Goal: Information Seeking & Learning: Understand process/instructions

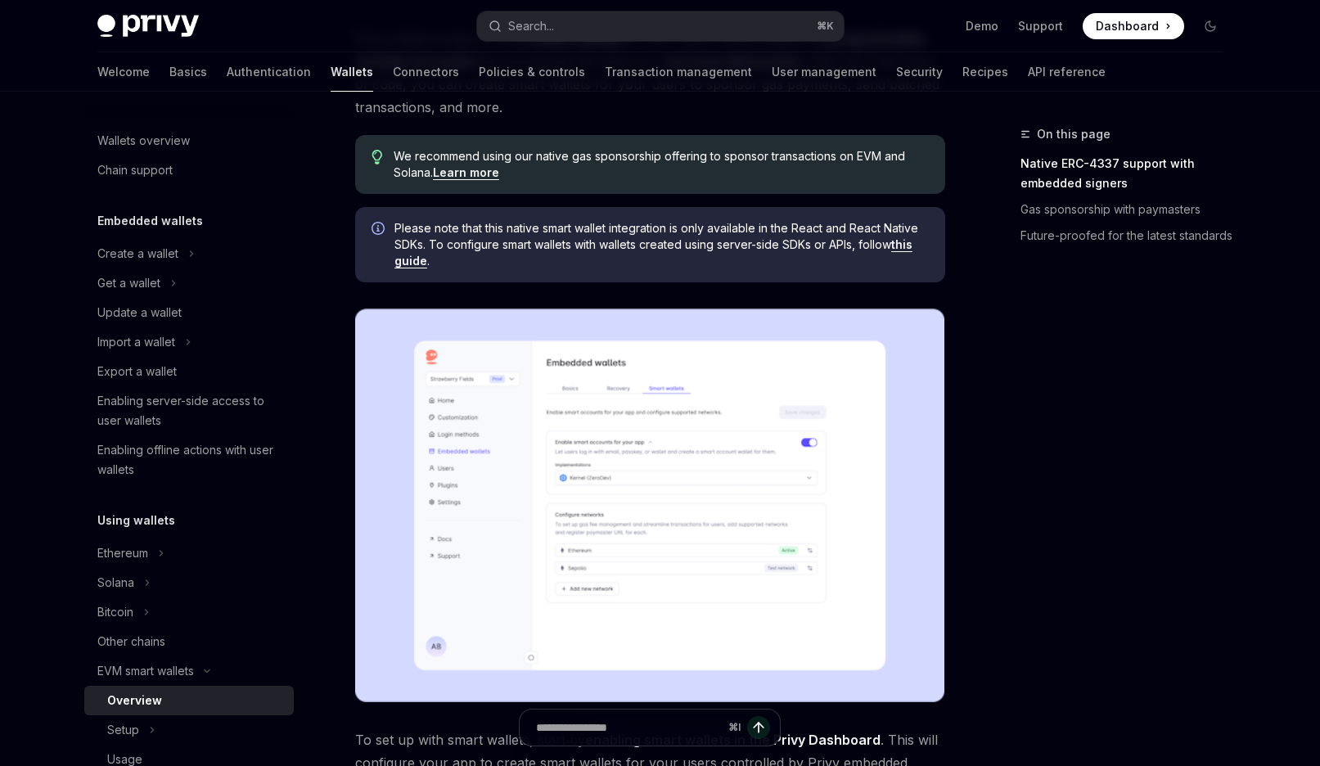
type textarea "*"
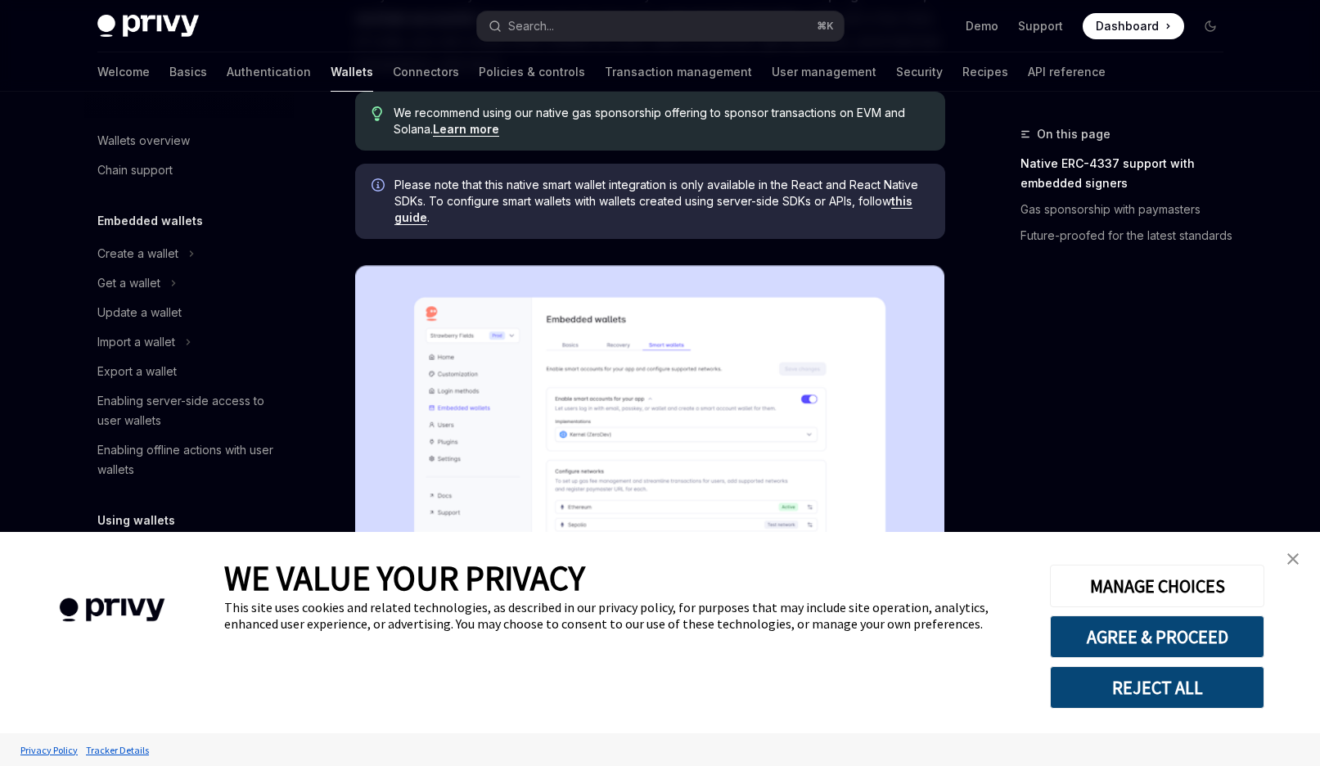
scroll to position [226, 0]
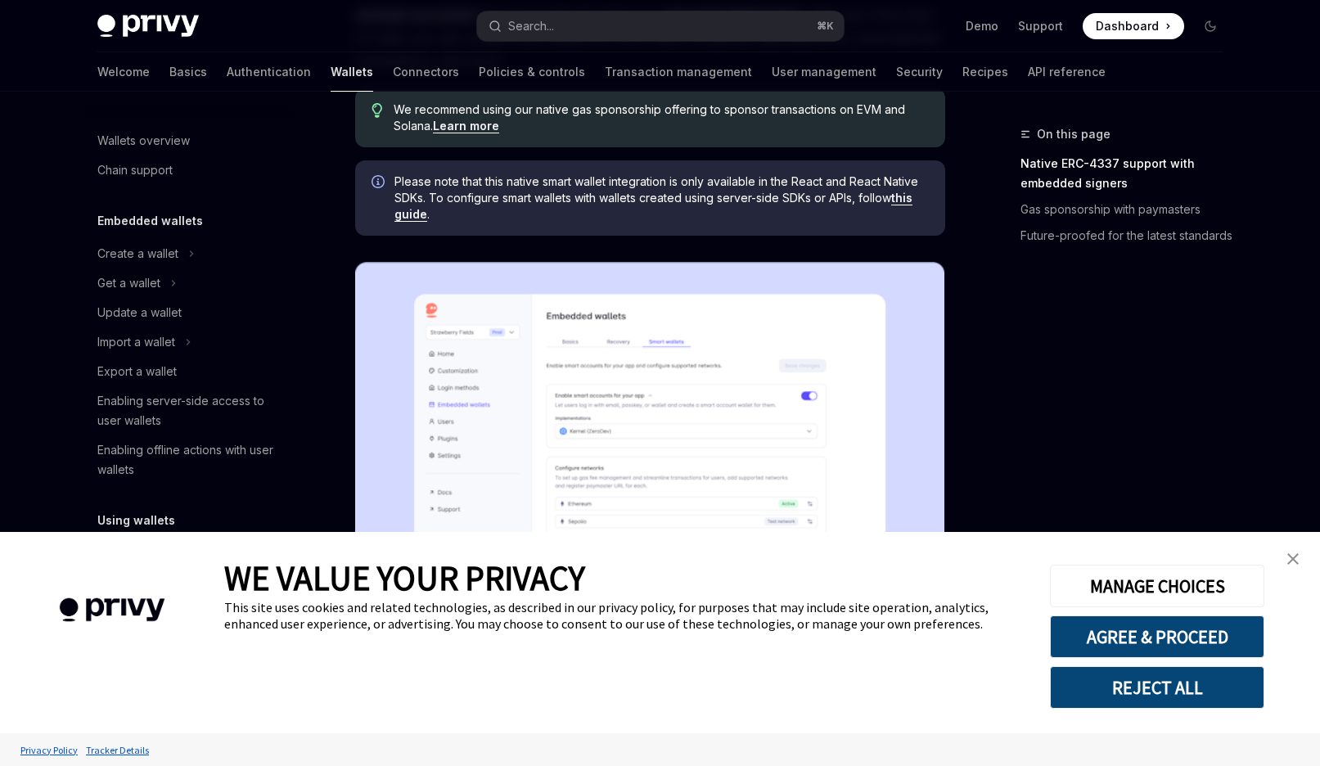
click at [1077, 685] on button "REJECT ALL" at bounding box center [1157, 687] width 214 height 43
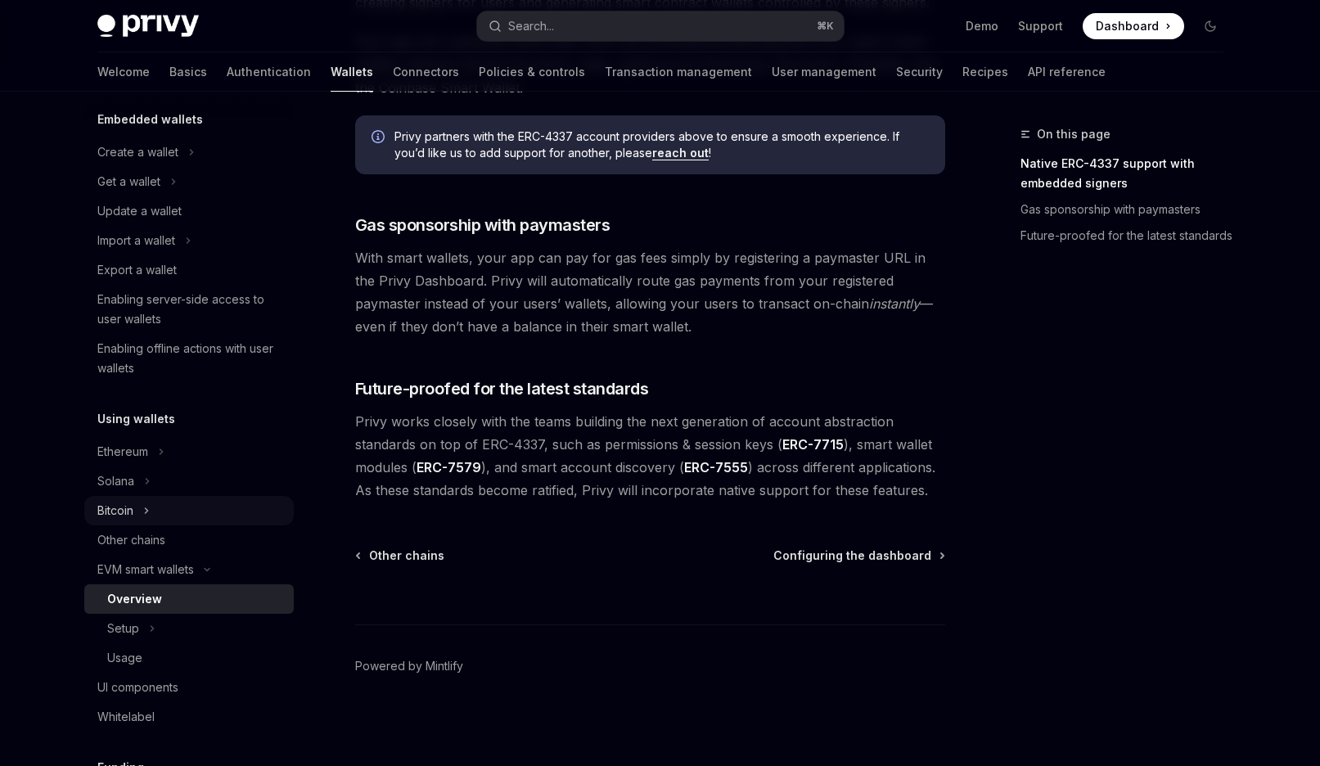
scroll to position [105, 0]
click at [161, 623] on button "Setup" at bounding box center [188, 624] width 209 height 29
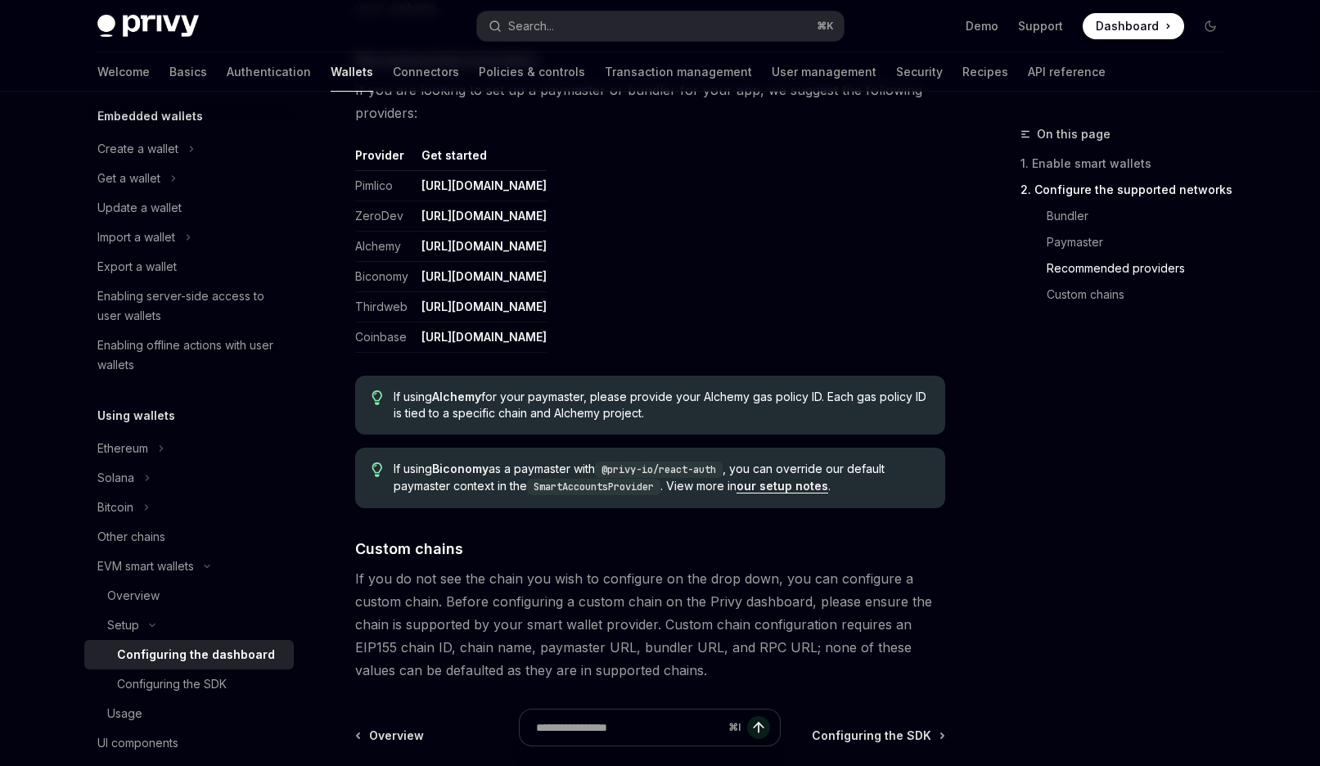
scroll to position [2167, 0]
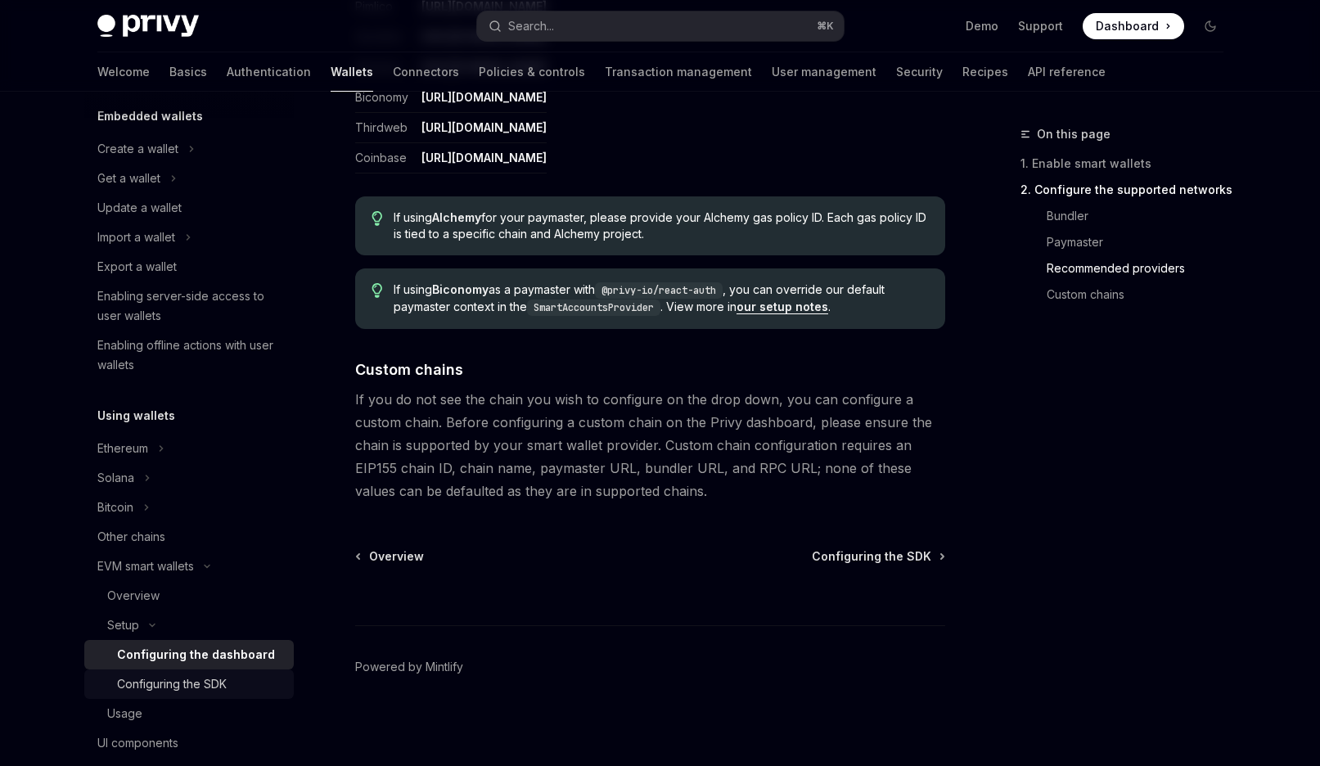
click at [214, 680] on div "Configuring the SDK" at bounding box center [172, 684] width 110 height 20
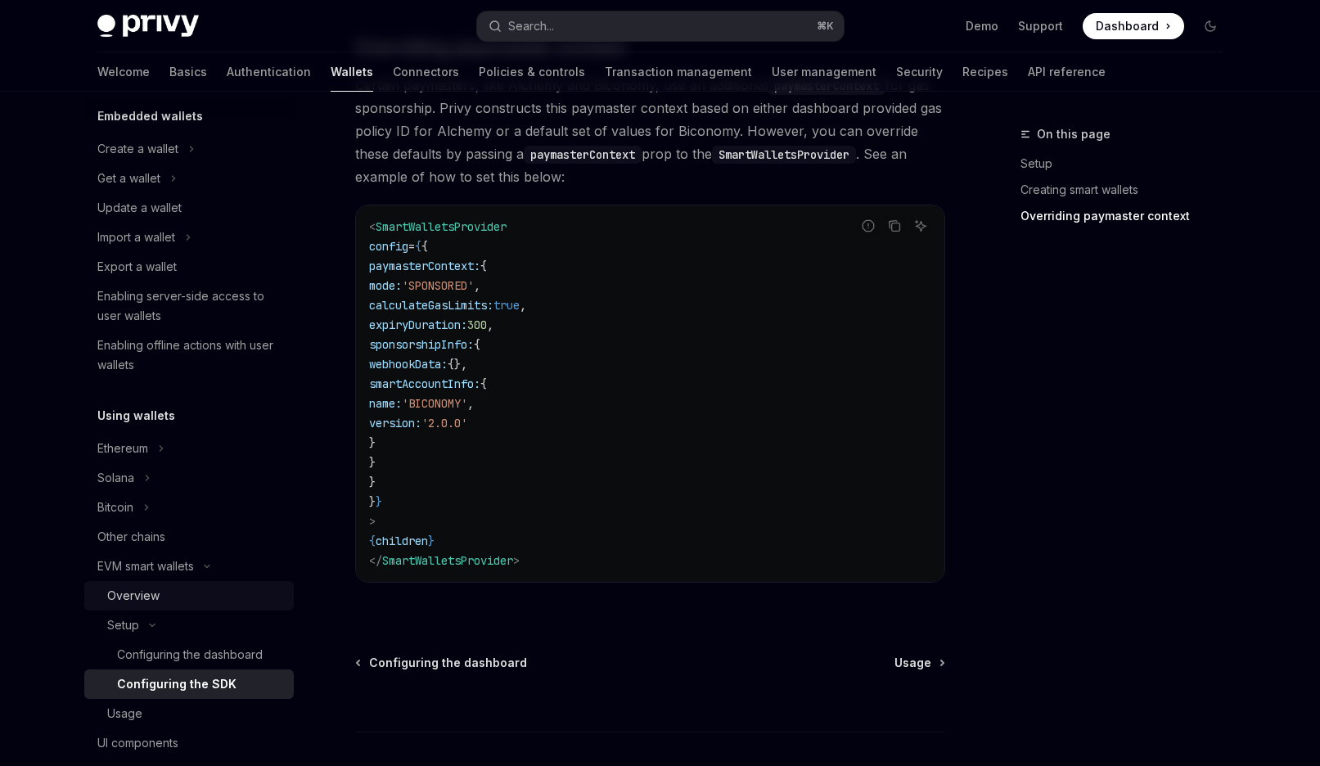
scroll to position [196, 0]
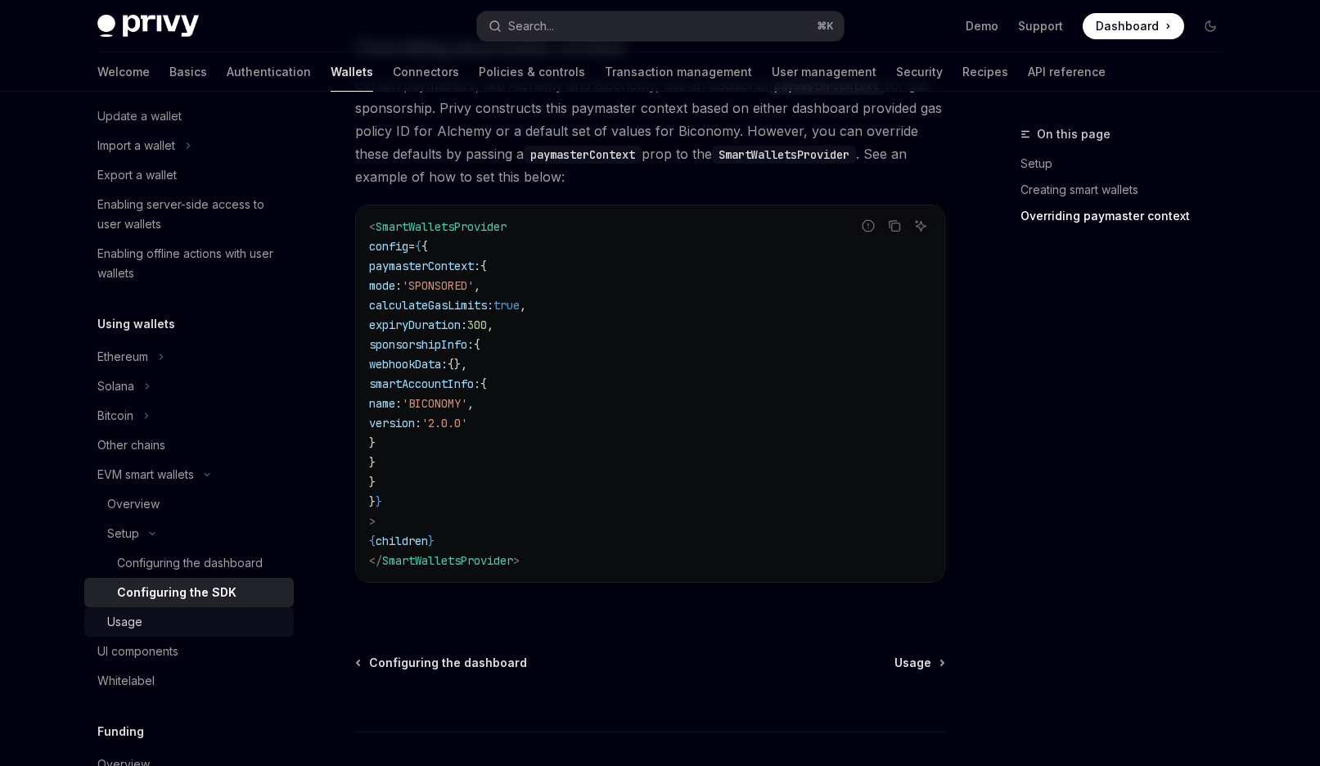
click at [134, 628] on div "Usage" at bounding box center [124, 622] width 35 height 20
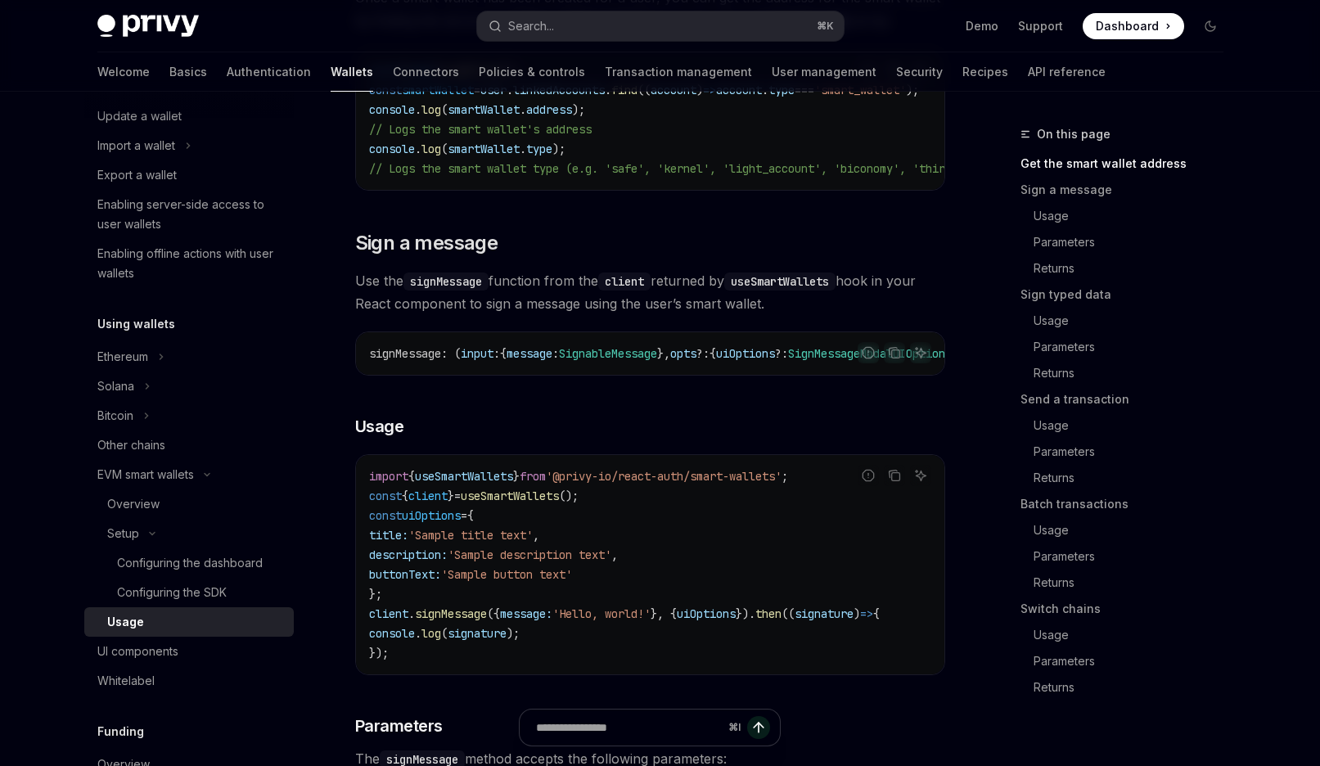
scroll to position [416, 0]
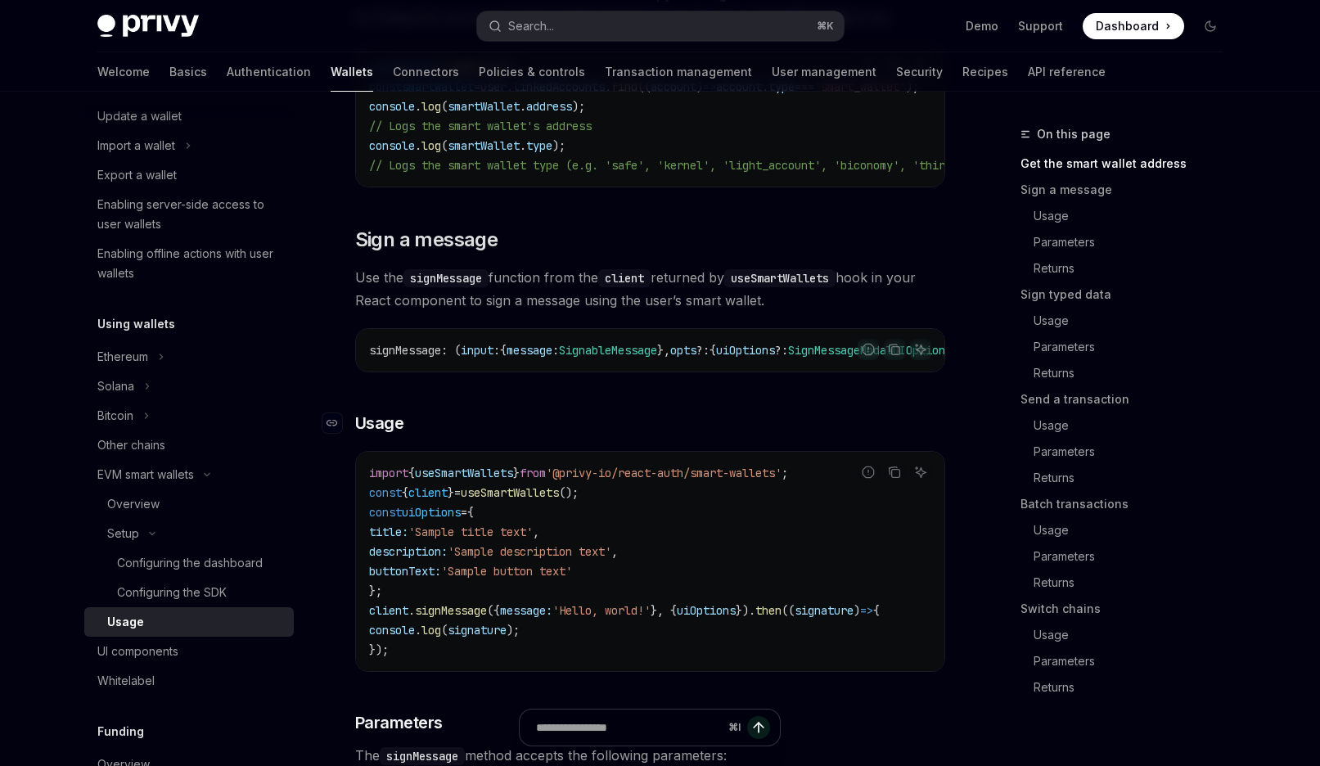
click at [664, 425] on h3 "​ Usage" at bounding box center [650, 423] width 590 height 23
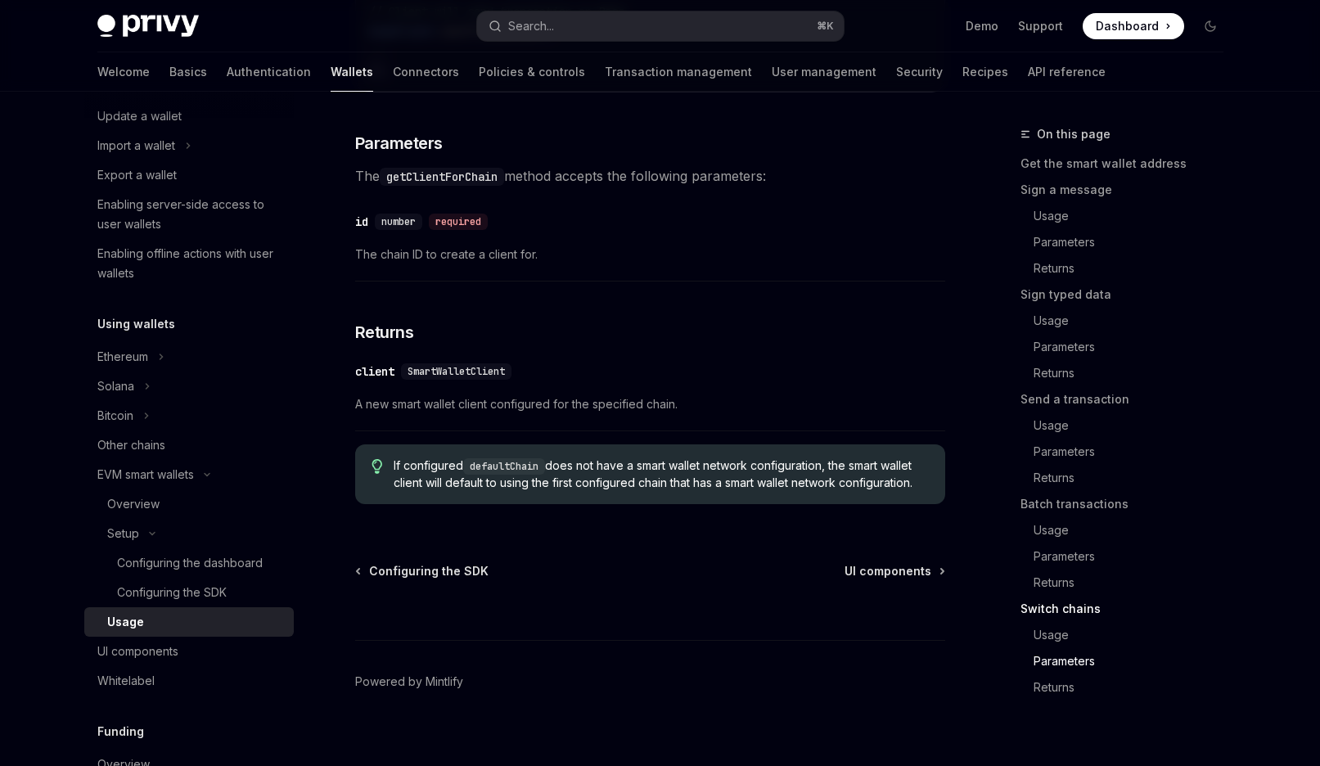
scroll to position [5042, 0]
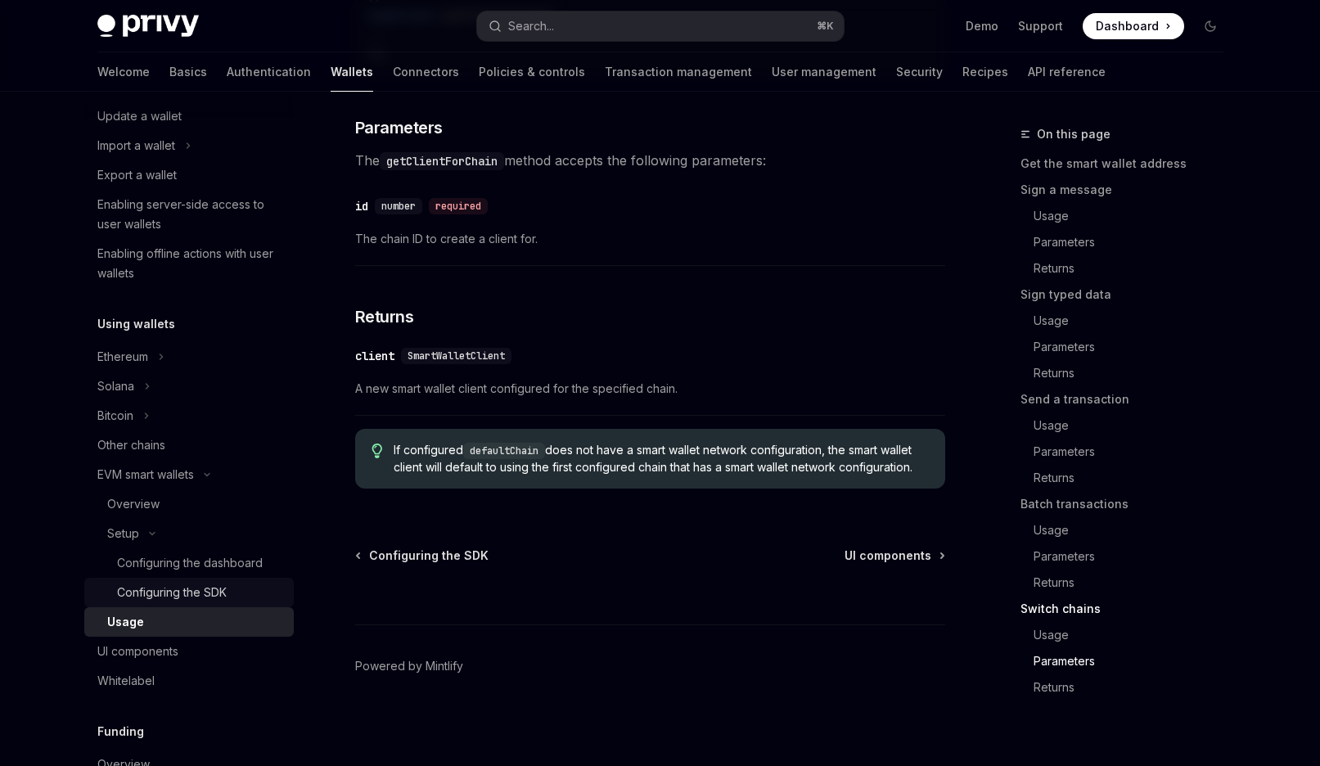
click at [214, 592] on div "Configuring the SDK" at bounding box center [172, 593] width 110 height 20
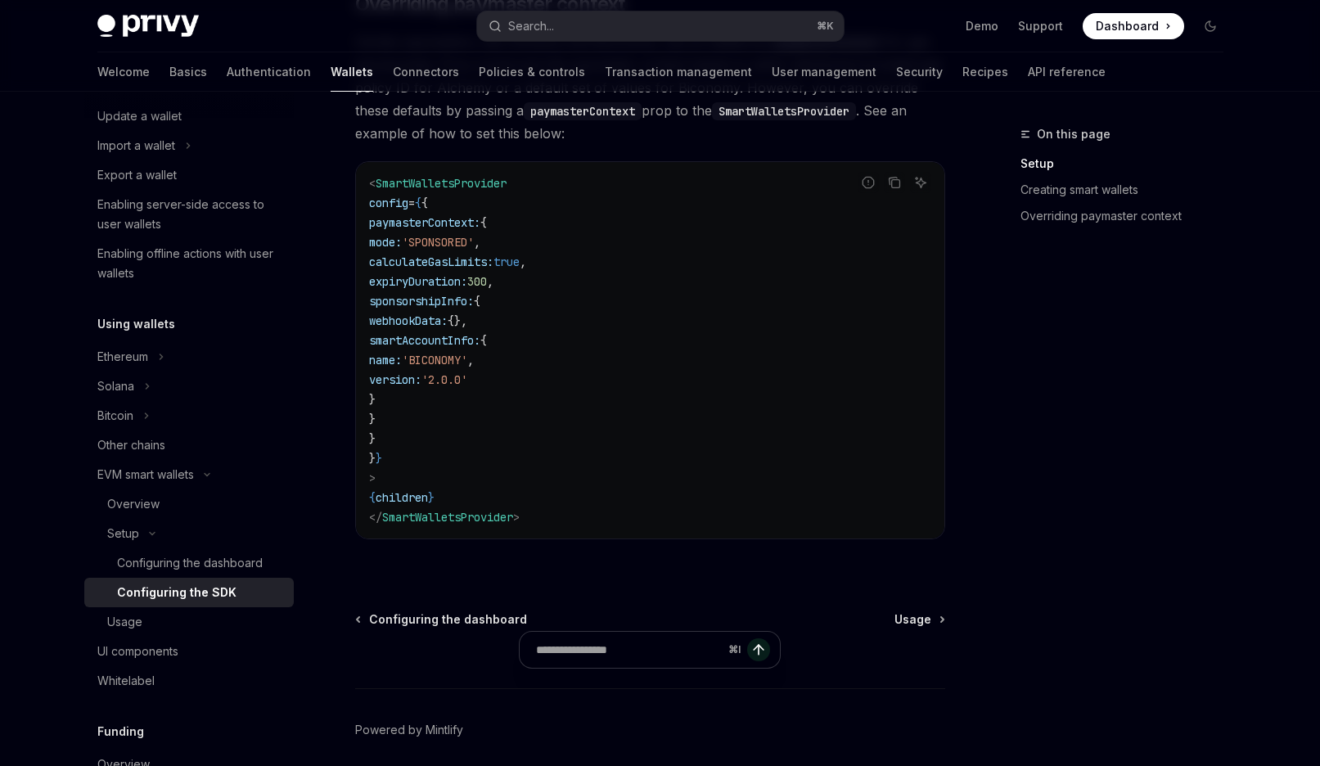
scroll to position [1385, 0]
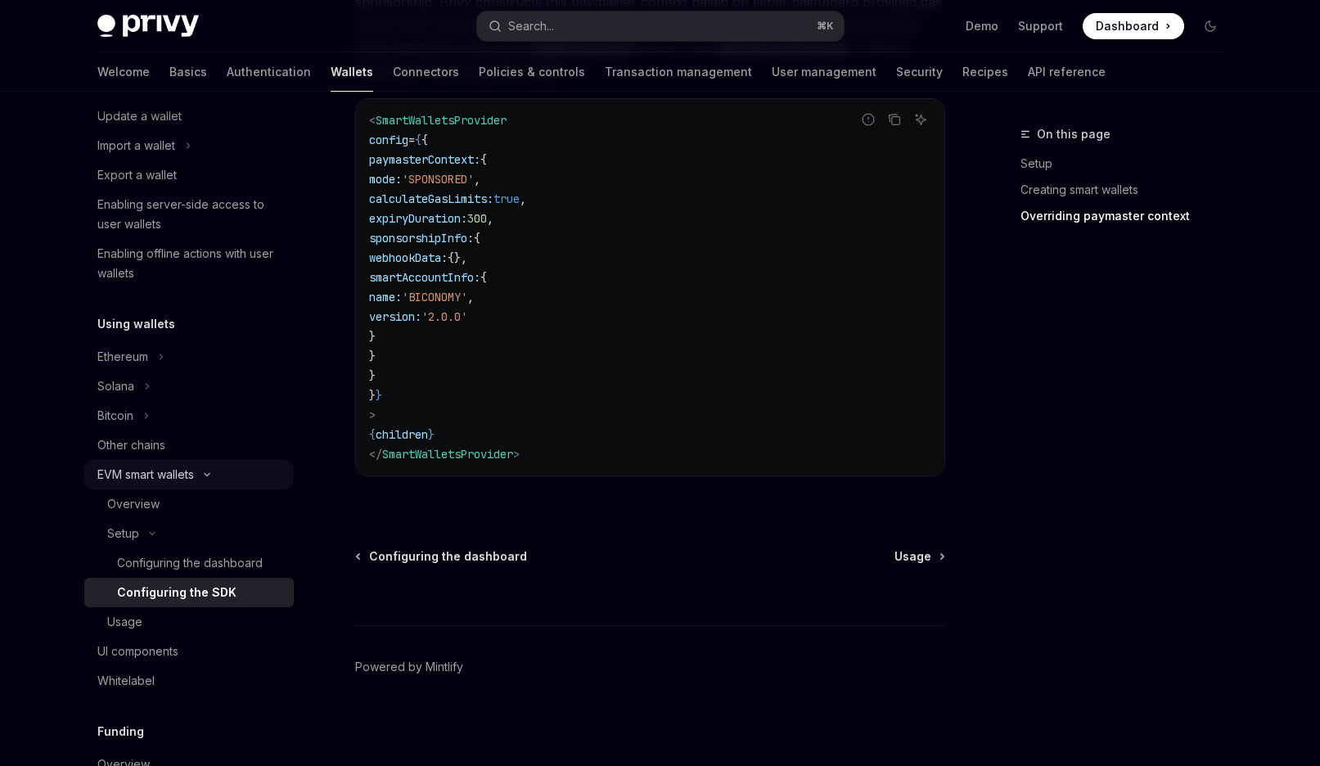
click at [146, 483] on div "EVM smart wallets" at bounding box center [145, 475] width 97 height 20
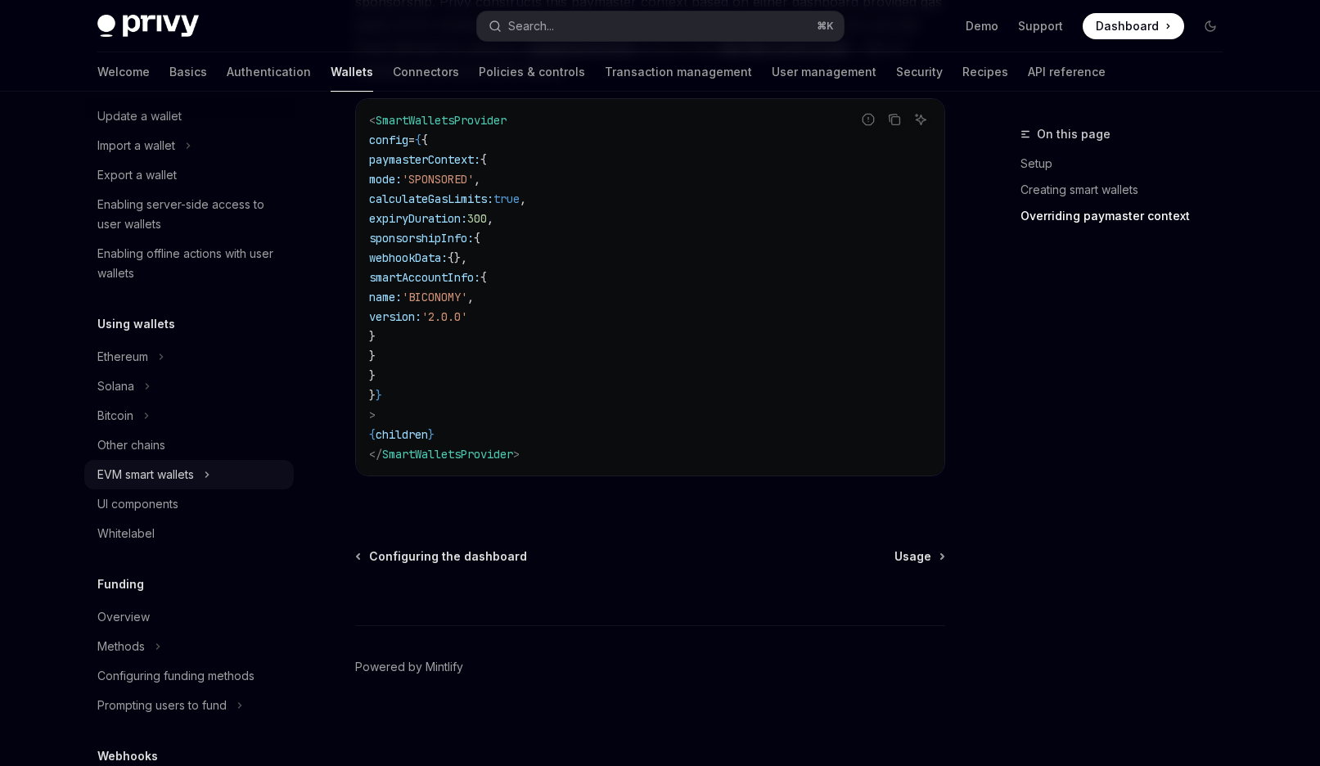
click at [146, 480] on div "EVM smart wallets" at bounding box center [145, 475] width 97 height 20
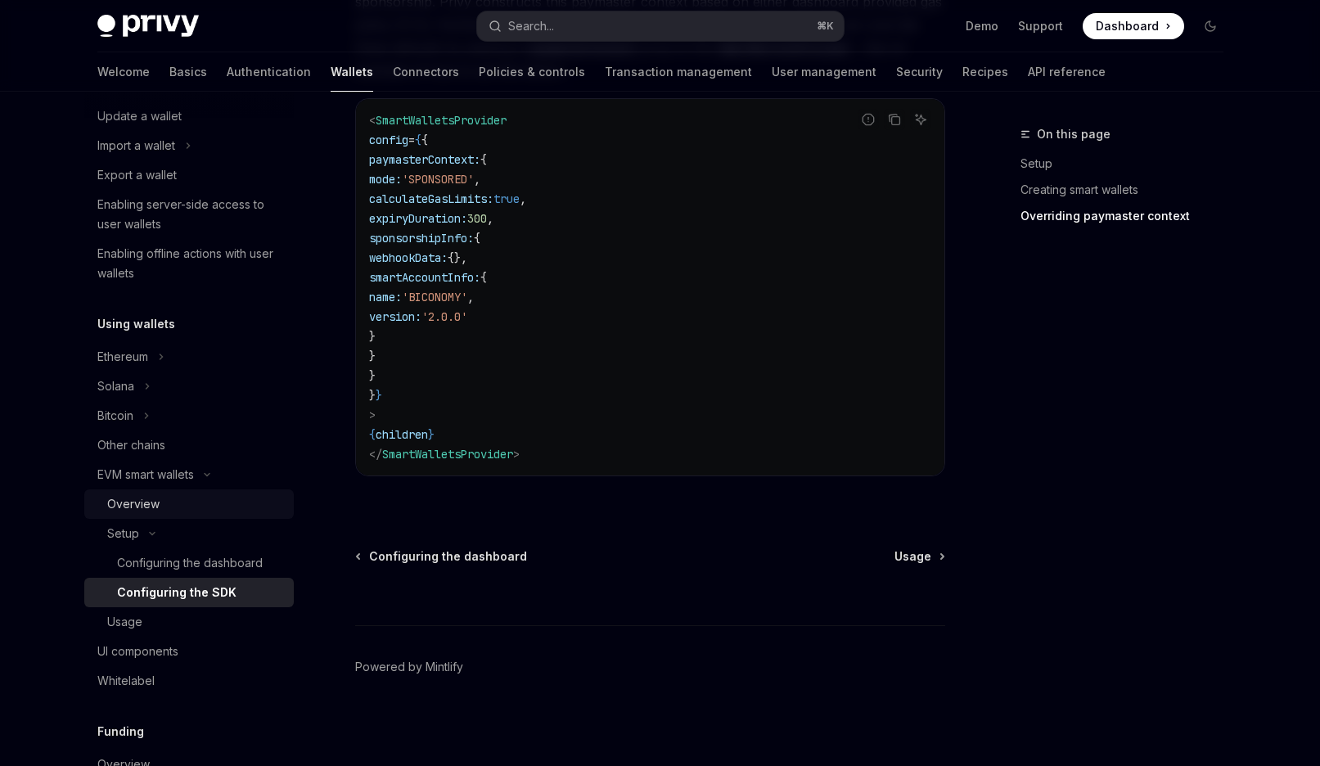
click at [151, 494] on div "Overview" at bounding box center [133, 504] width 52 height 20
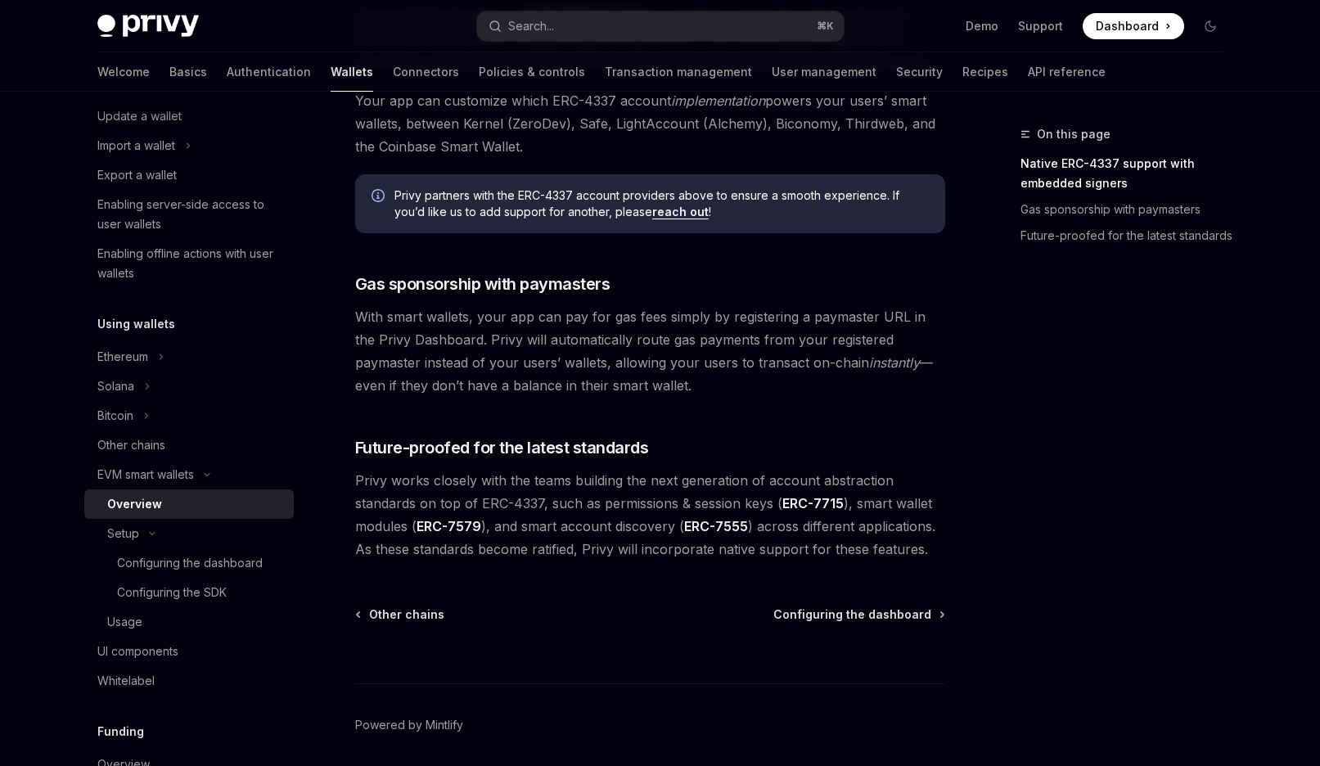
scroll to position [1137, 0]
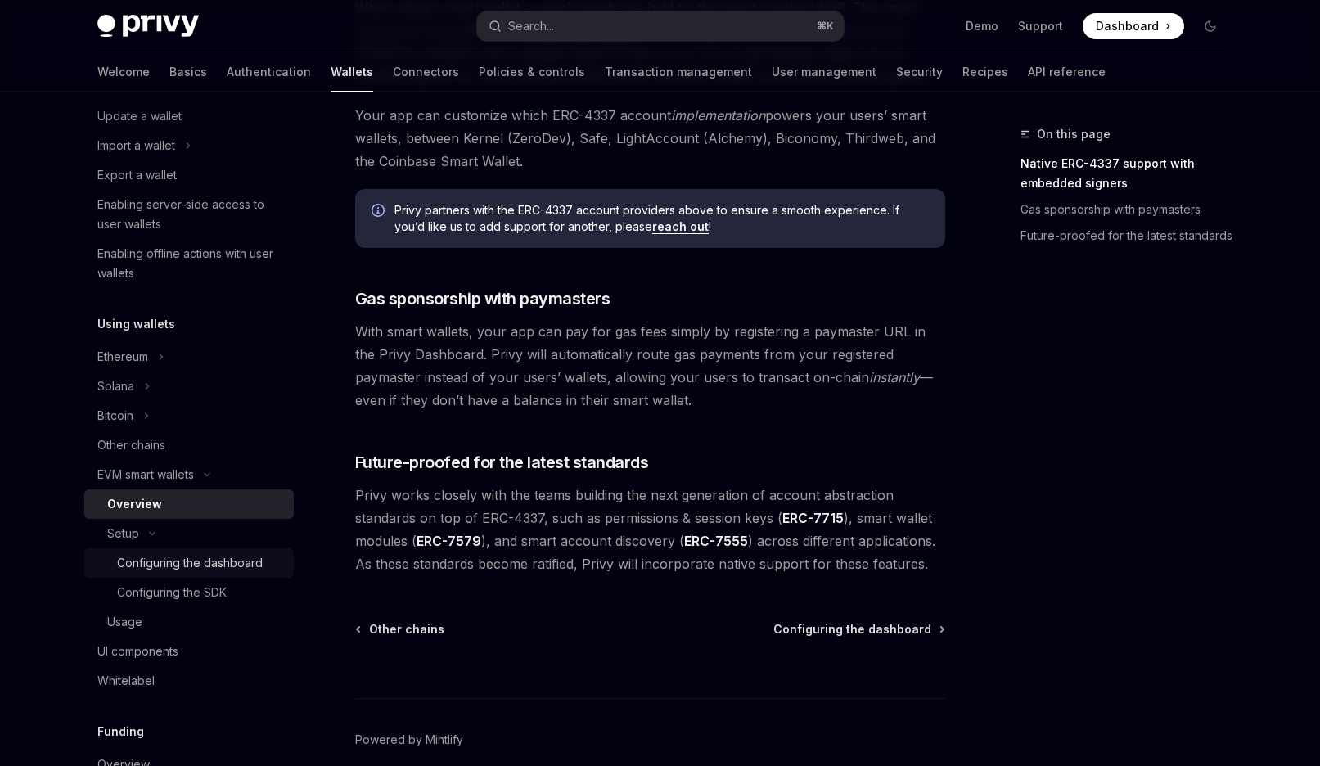
click at [210, 554] on div "Configuring the dashboard" at bounding box center [190, 563] width 146 height 20
type textarea "*"
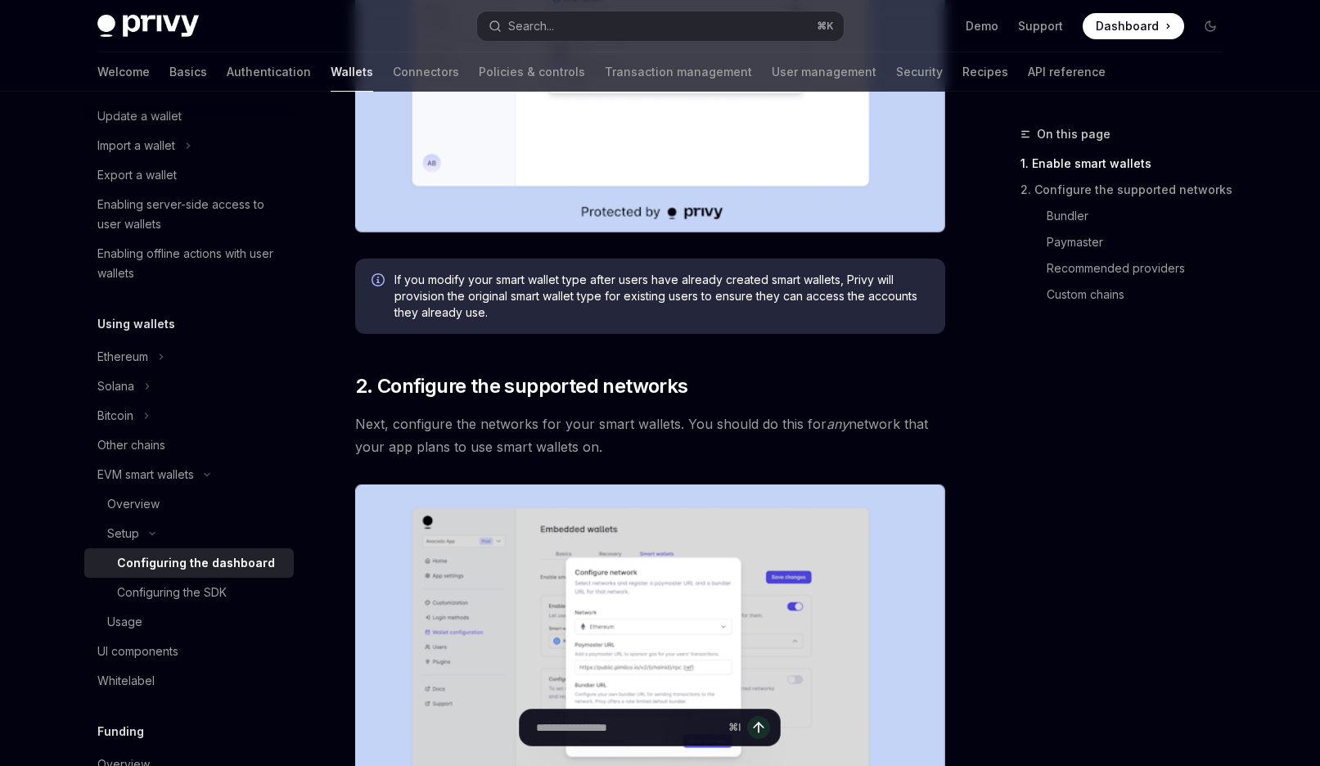
scroll to position [928, 0]
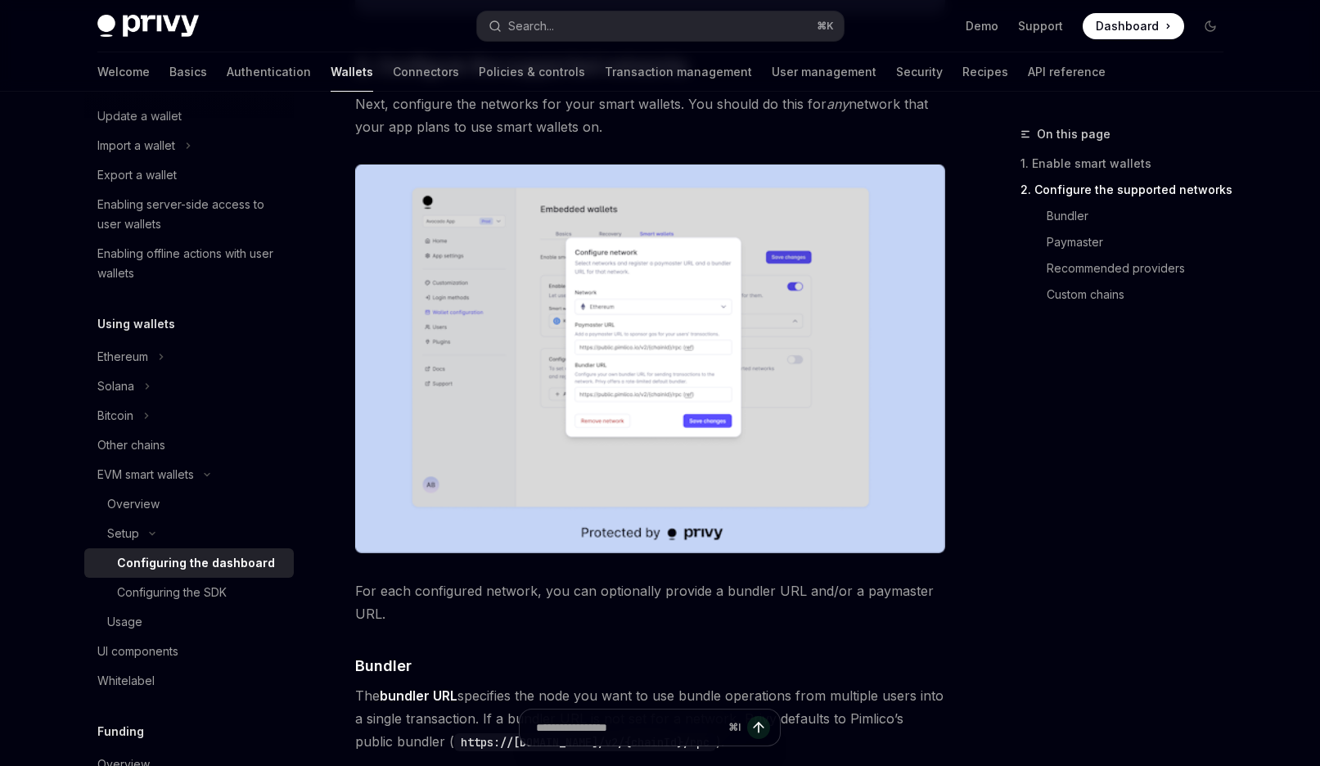
click at [641, 305] on img at bounding box center [650, 358] width 590 height 389
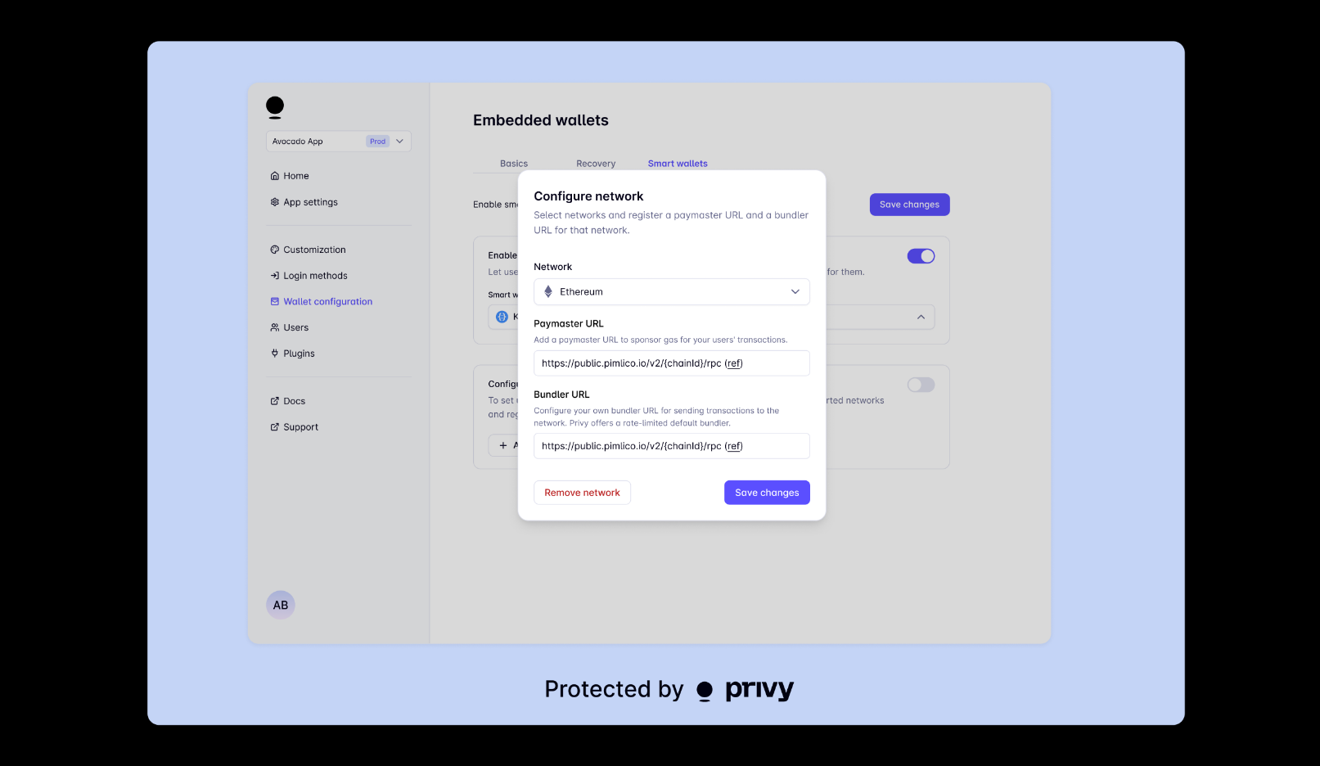
click at [641, 49] on img at bounding box center [665, 383] width 1037 height 684
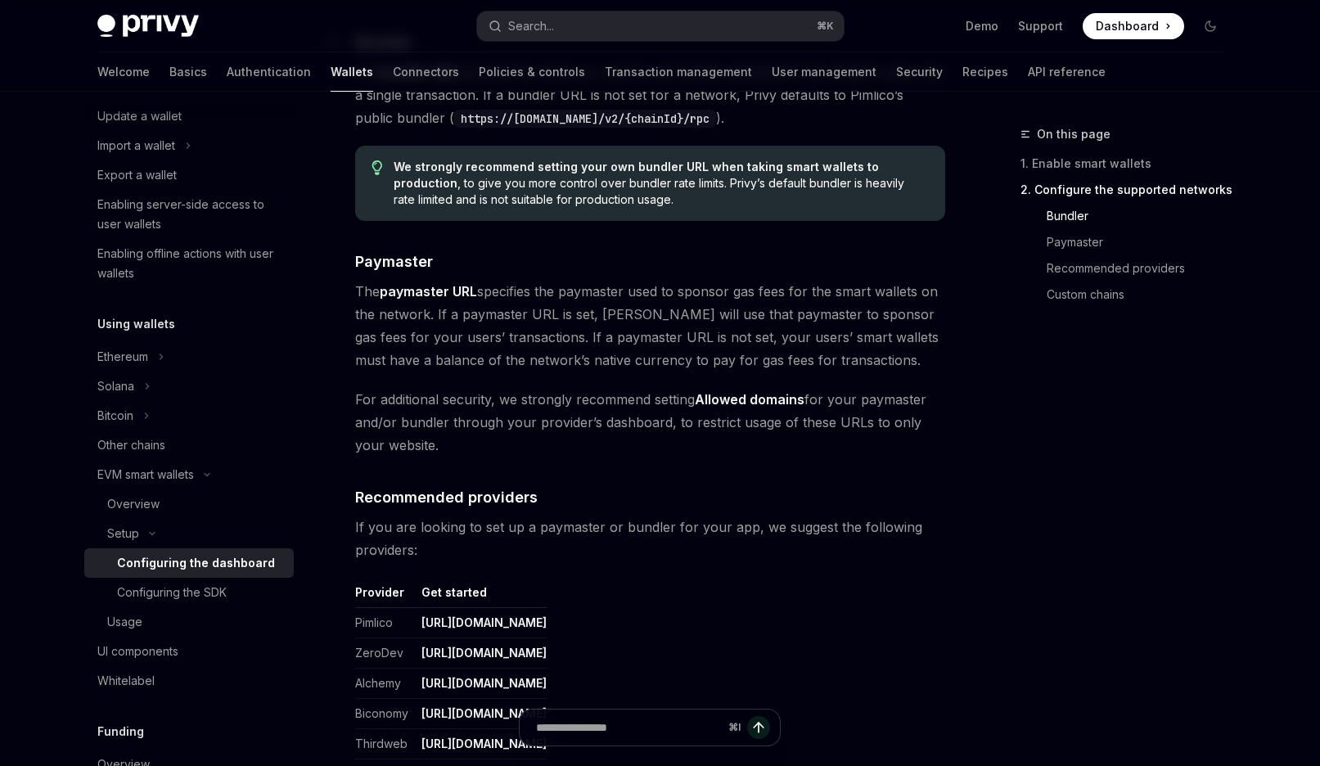
scroll to position [1603, 0]
